Goal: Use online tool/utility

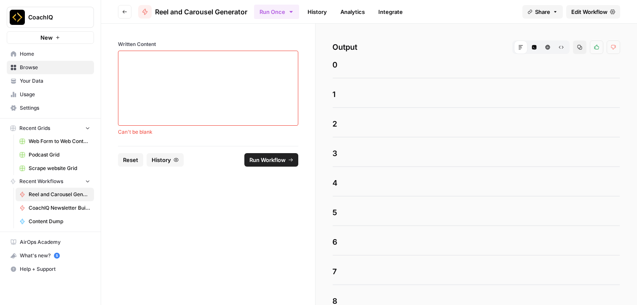
scroll to position [115, 0]
click at [585, 5] on link "Edit Workflow" at bounding box center [593, 11] width 54 height 13
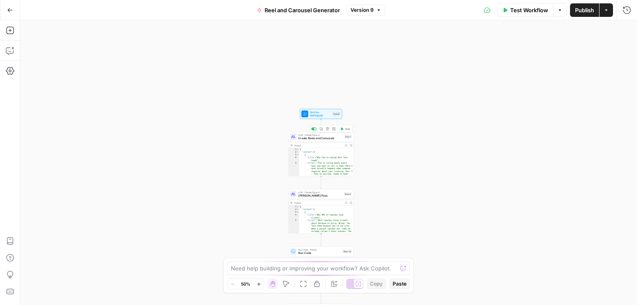
click at [324, 136] on span "Create Reels and Carousels" at bounding box center [320, 138] width 44 height 4
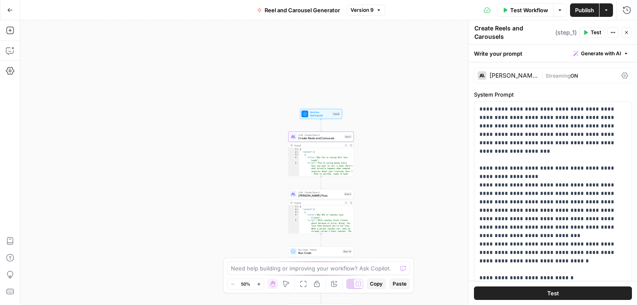
click at [626, 32] on icon "button" at bounding box center [626, 32] width 5 height 5
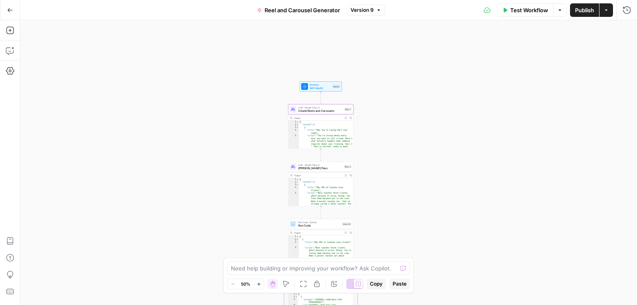
click at [321, 106] on span "LLM · Claude Opus 4" at bounding box center [320, 107] width 44 height 3
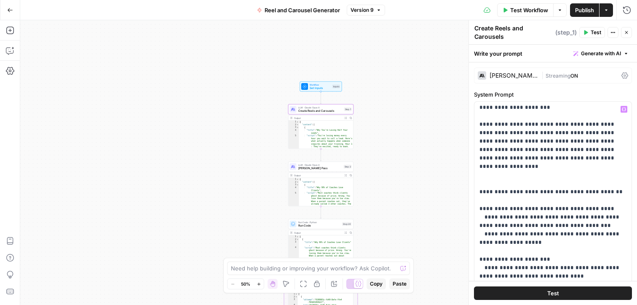
scroll to position [3498, 0]
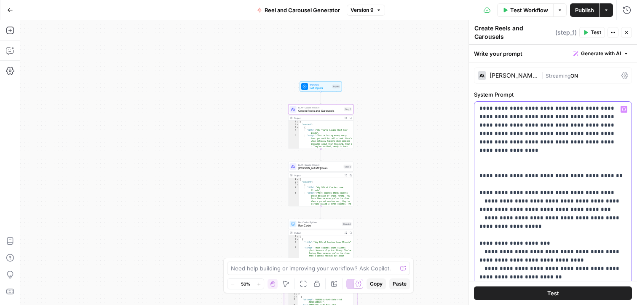
drag, startPoint x: 495, startPoint y: 134, endPoint x: 537, endPoint y: 184, distance: 64.6
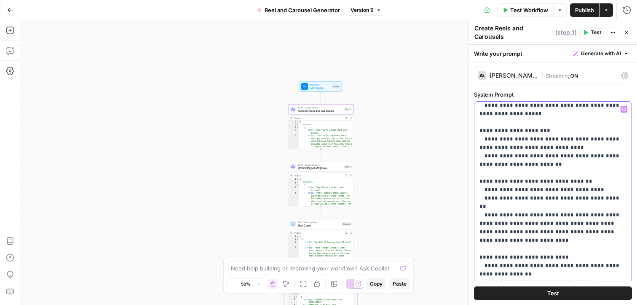
scroll to position [3622, 0]
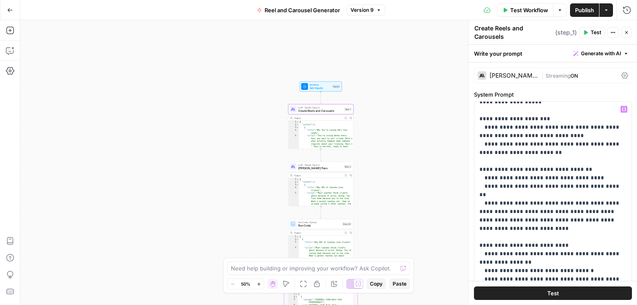
click at [623, 32] on button "Close" at bounding box center [626, 32] width 11 height 11
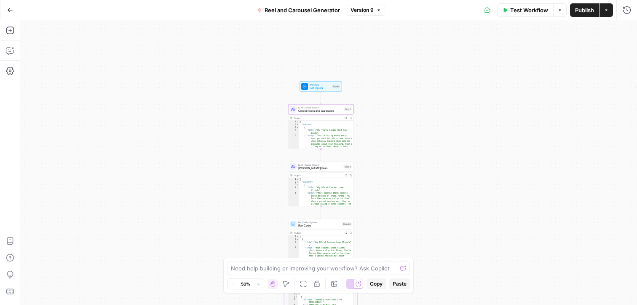
click at [608, 15] on button "Actions" at bounding box center [605, 9] width 13 height 13
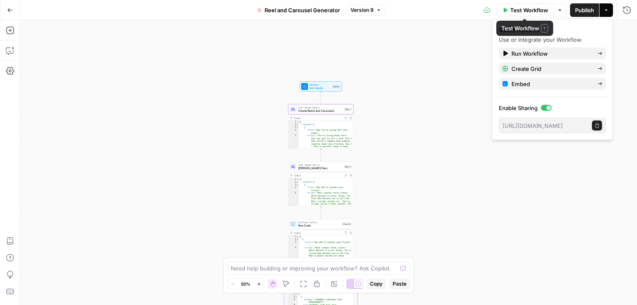
click at [364, 92] on div "Workflow Set Inputs Inputs LLM · [PERSON_NAME] Opus 4 Create Reels and Carousel…" at bounding box center [328, 162] width 617 height 284
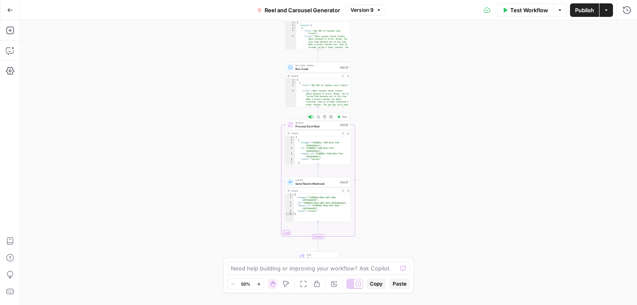
click at [314, 126] on span "Process Each Reel" at bounding box center [316, 126] width 43 height 4
type textarea "*"
click at [332, 141] on div "[ { "attempt" : "0198681c-fd49-8efe-ffe4 -764b91844b1f" , "id" : "0198681c-fd49…" at bounding box center [323, 154] width 56 height 37
click at [401, 180] on div "Workflow Set Inputs Inputs LLM · [PERSON_NAME] Opus 4 Create Reels and Carousel…" at bounding box center [328, 162] width 617 height 284
click at [7, 9] on icon "button" at bounding box center [10, 10] width 6 height 6
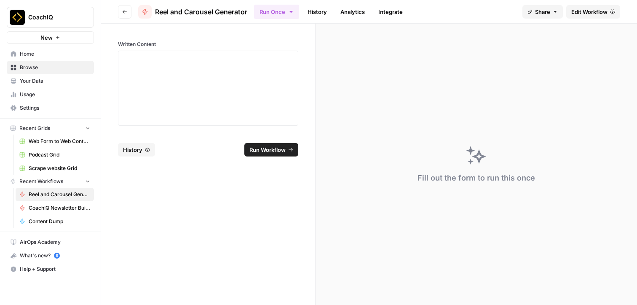
click at [120, 11] on button "Go back" at bounding box center [124, 11] width 13 height 13
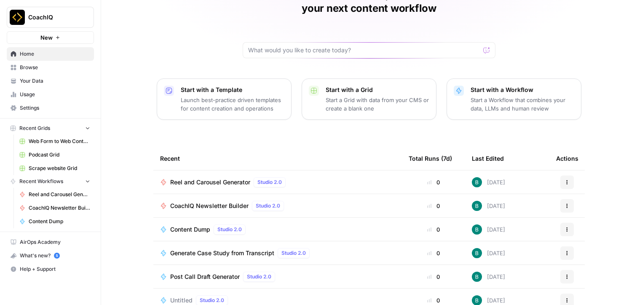
scroll to position [61, 0]
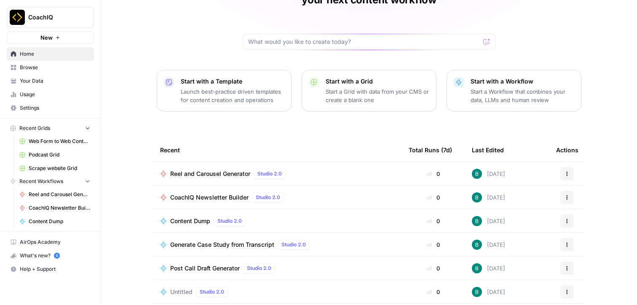
click at [209, 193] on span "CoachIQ Newsletter Builder" at bounding box center [209, 197] width 78 height 8
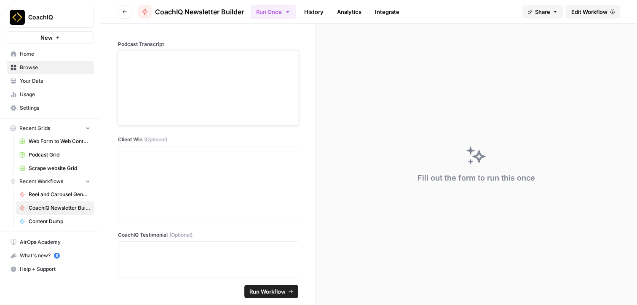
click at [203, 88] on div at bounding box center [207, 87] width 169 height 67
click at [180, 174] on div at bounding box center [207, 183] width 169 height 67
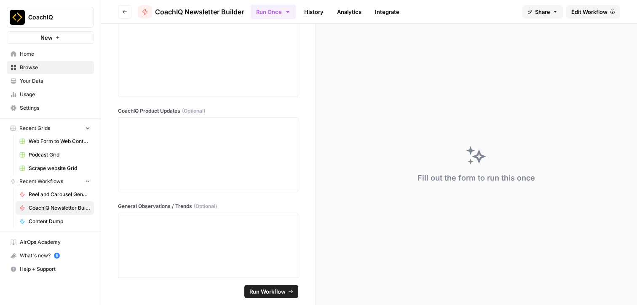
scroll to position [292, 0]
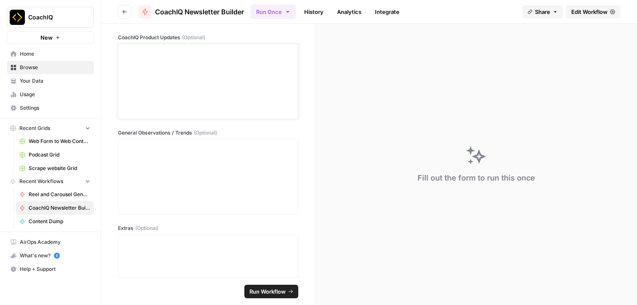
click at [197, 81] on div at bounding box center [207, 81] width 169 height 67
click at [190, 169] on div at bounding box center [207, 176] width 169 height 67
click at [179, 246] on p at bounding box center [207, 242] width 169 height 8
click at [188, 184] on div at bounding box center [207, 176] width 169 height 67
click at [200, 98] on div at bounding box center [207, 81] width 169 height 67
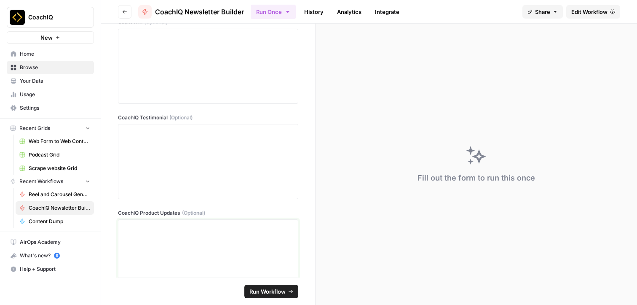
scroll to position [75, 0]
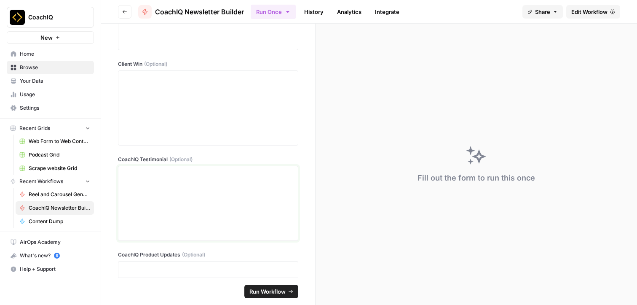
click at [182, 177] on p at bounding box center [207, 173] width 169 height 8
click at [189, 120] on div at bounding box center [207, 107] width 169 height 67
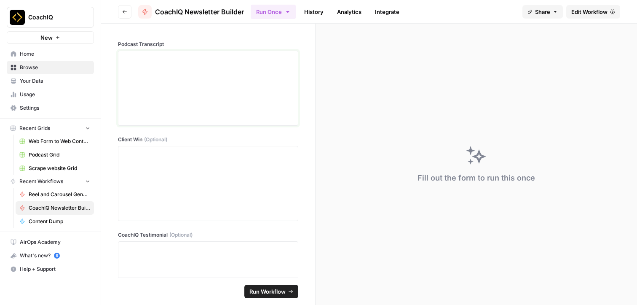
click at [189, 120] on div at bounding box center [207, 87] width 169 height 67
click at [177, 15] on span "CoachIQ Newsletter Builder" at bounding box center [199, 12] width 89 height 10
click at [214, 79] on div at bounding box center [207, 87] width 169 height 67
click at [207, 163] on div at bounding box center [207, 183] width 169 height 67
